Goal: Information Seeking & Learning: Learn about a topic

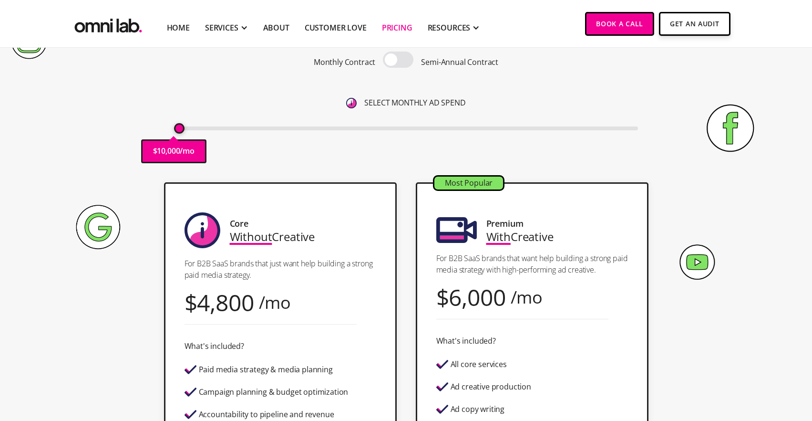
scroll to position [113, 0]
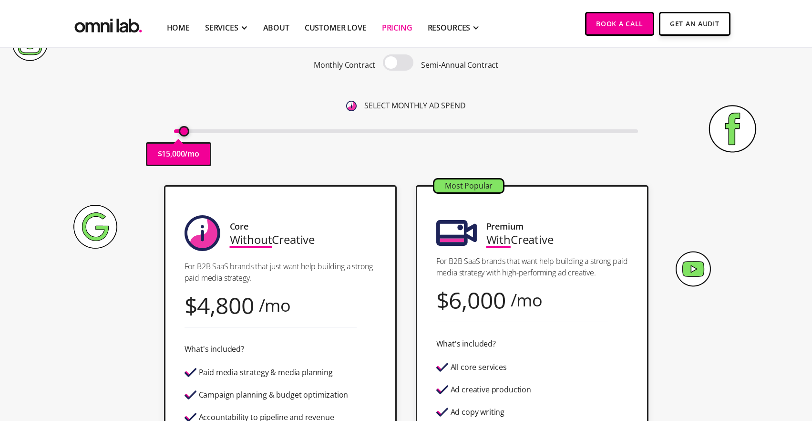
drag, startPoint x: 212, startPoint y: 129, endPoint x: 185, endPoint y: 132, distance: 27.4
type input "15000"
click at [185, 132] on input "range" at bounding box center [406, 131] width 464 height 4
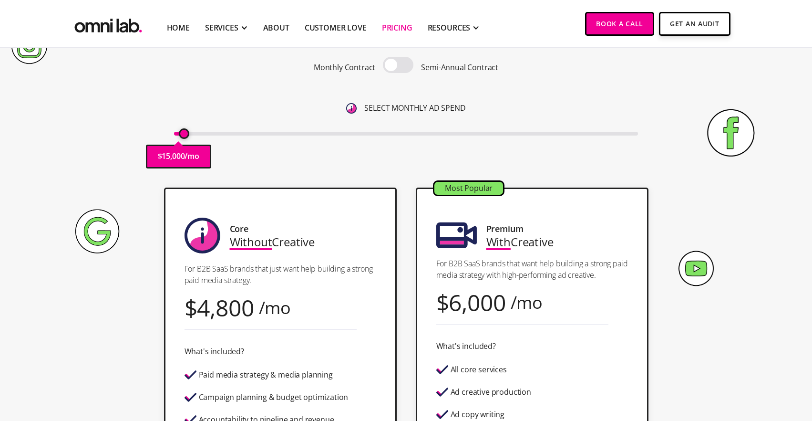
scroll to position [109, 0]
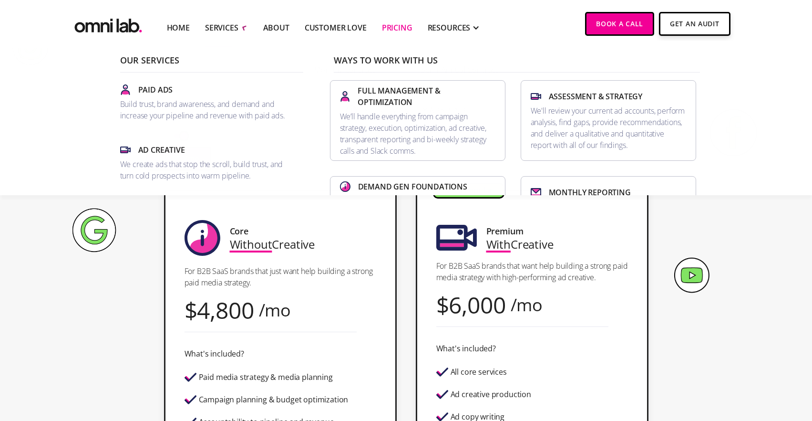
click at [247, 21] on li "SERVICES Our Services Paid Ads Build trust, brand awareness, and demand and inc…" at bounding box center [226, 23] width 58 height 47
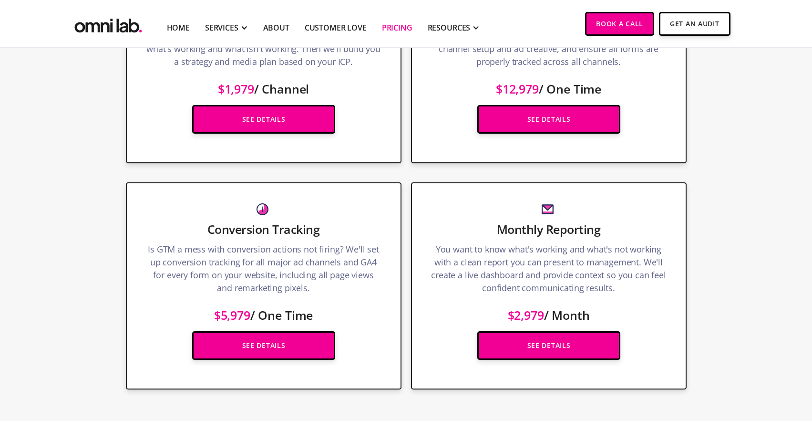
scroll to position [1353, 0]
